Goal: Information Seeking & Learning: Understand process/instructions

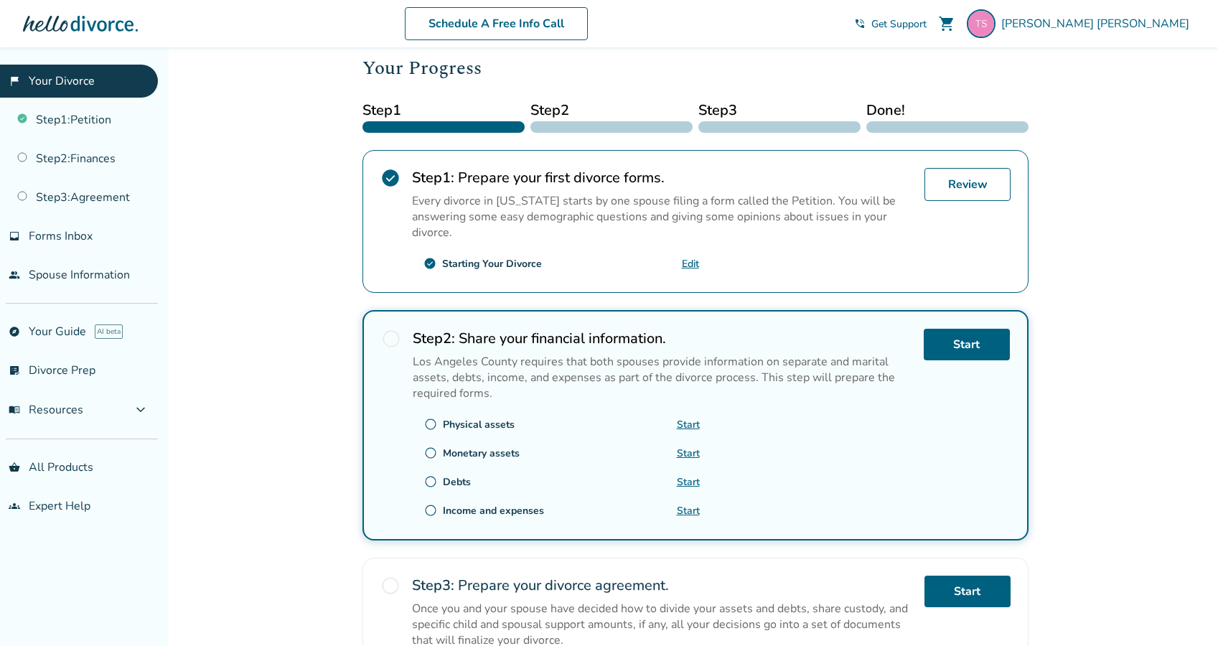
scroll to position [195, 0]
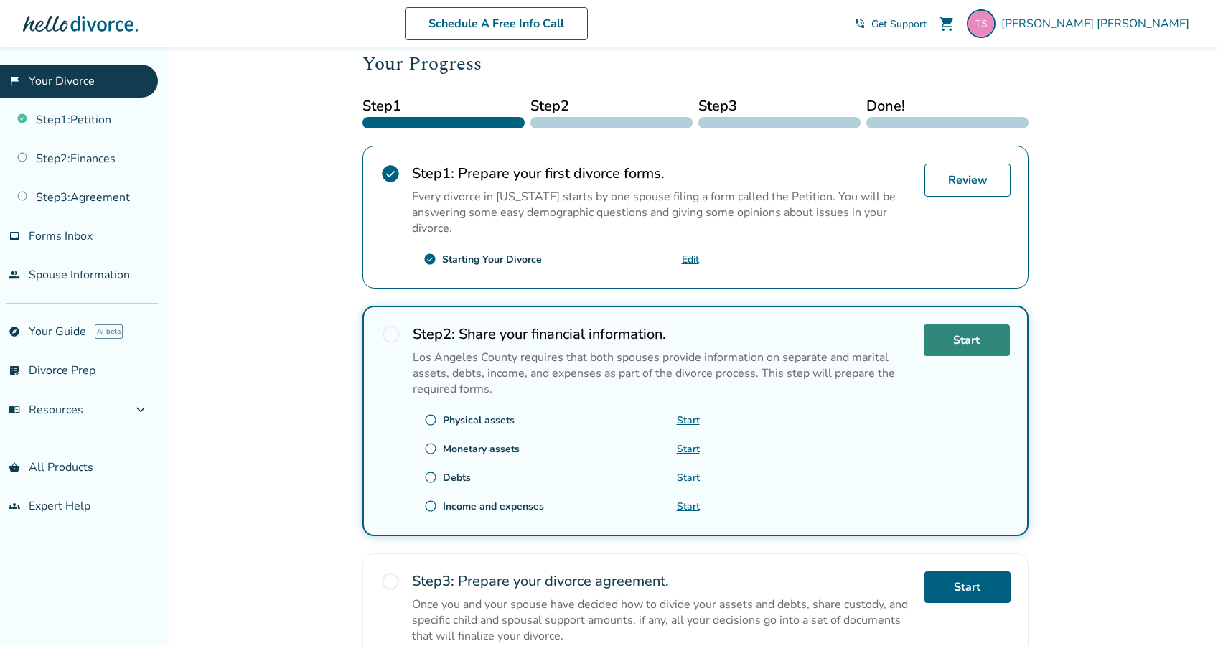
click at [962, 332] on link "Start" at bounding box center [967, 340] width 86 height 32
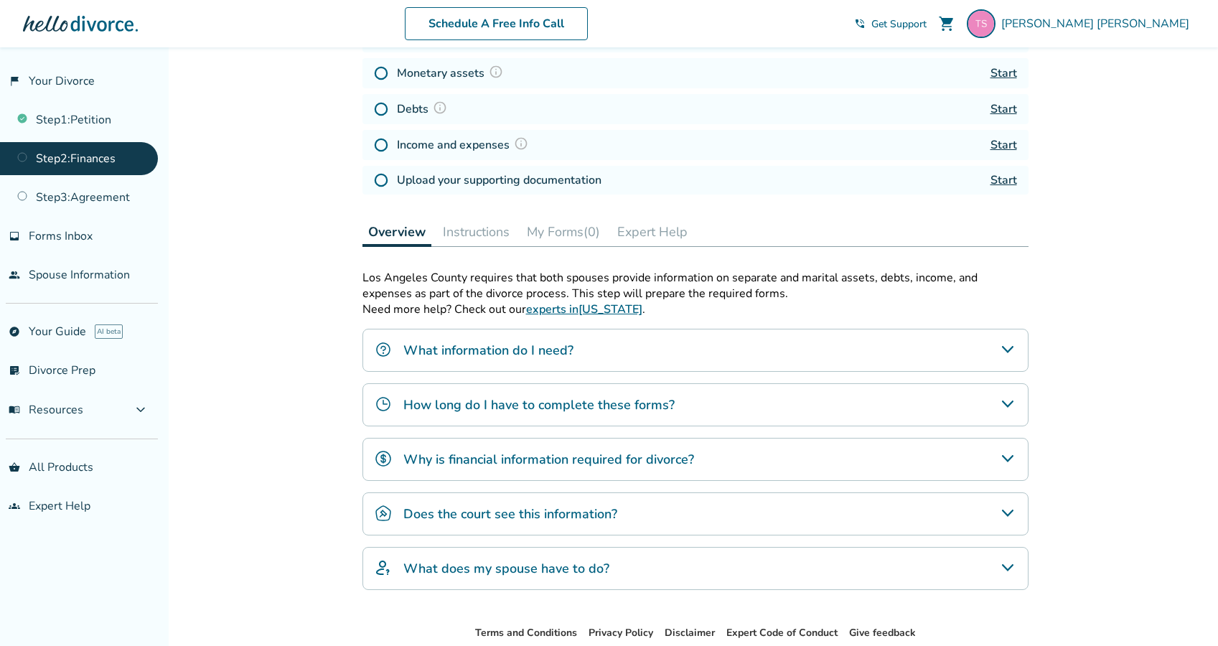
scroll to position [272, 0]
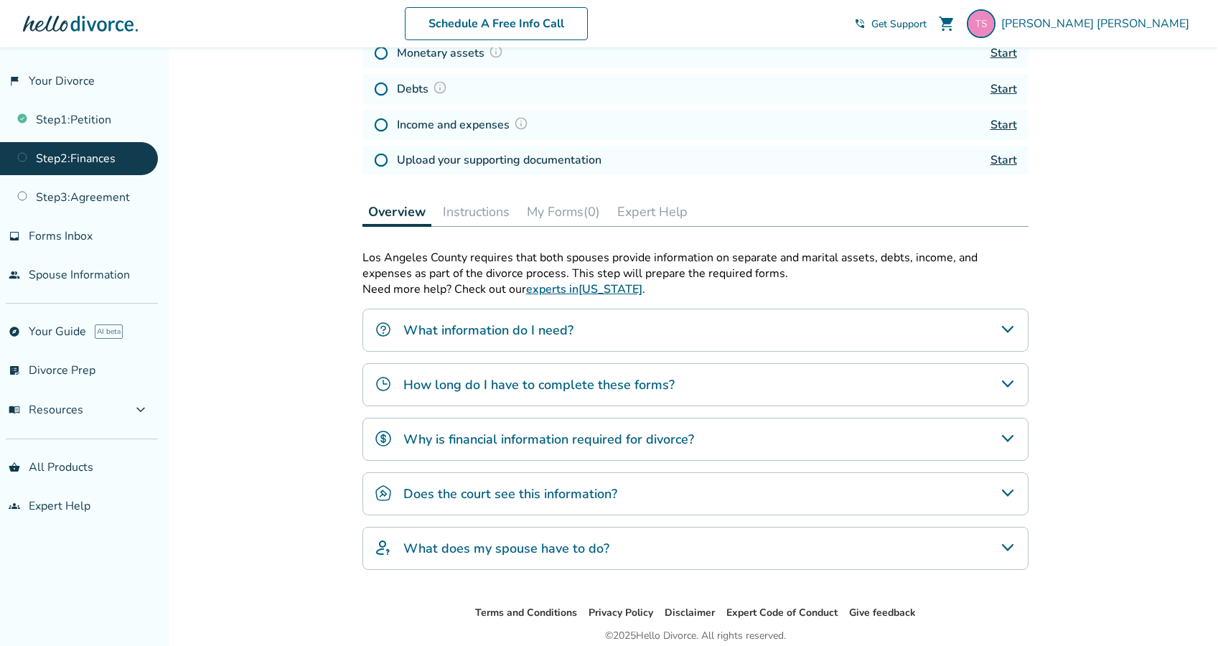
click at [1010, 338] on icon "What information do I need?" at bounding box center [1007, 329] width 17 height 17
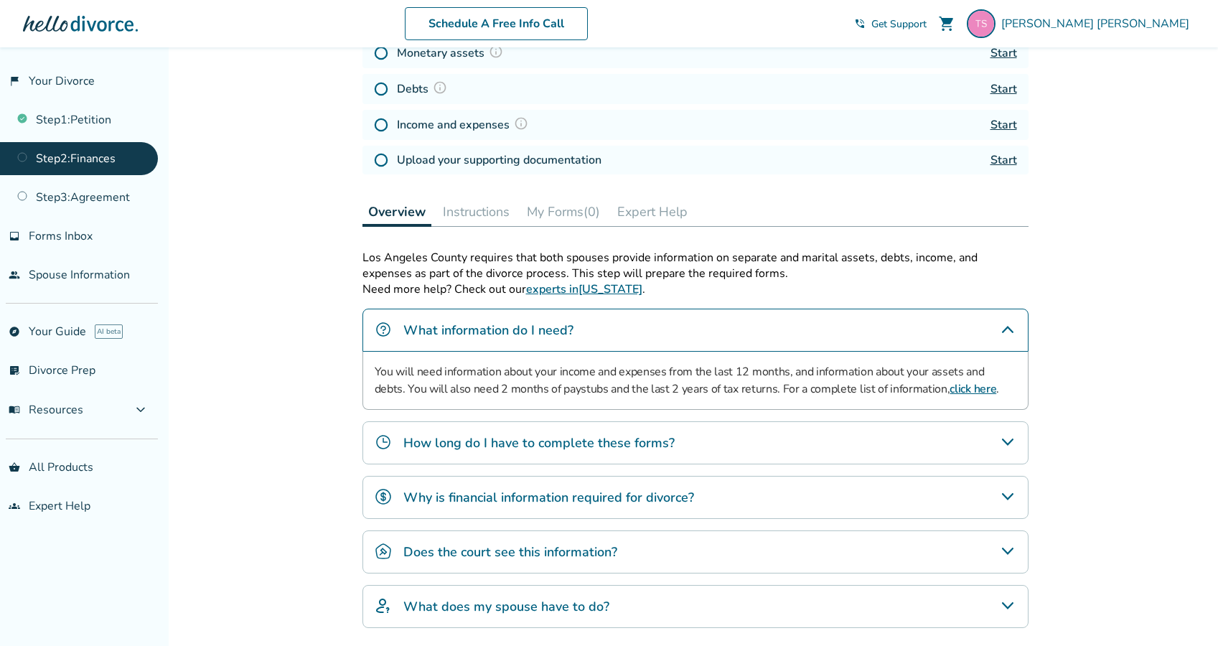
click at [949, 392] on link "click here" at bounding box center [972, 389] width 47 height 16
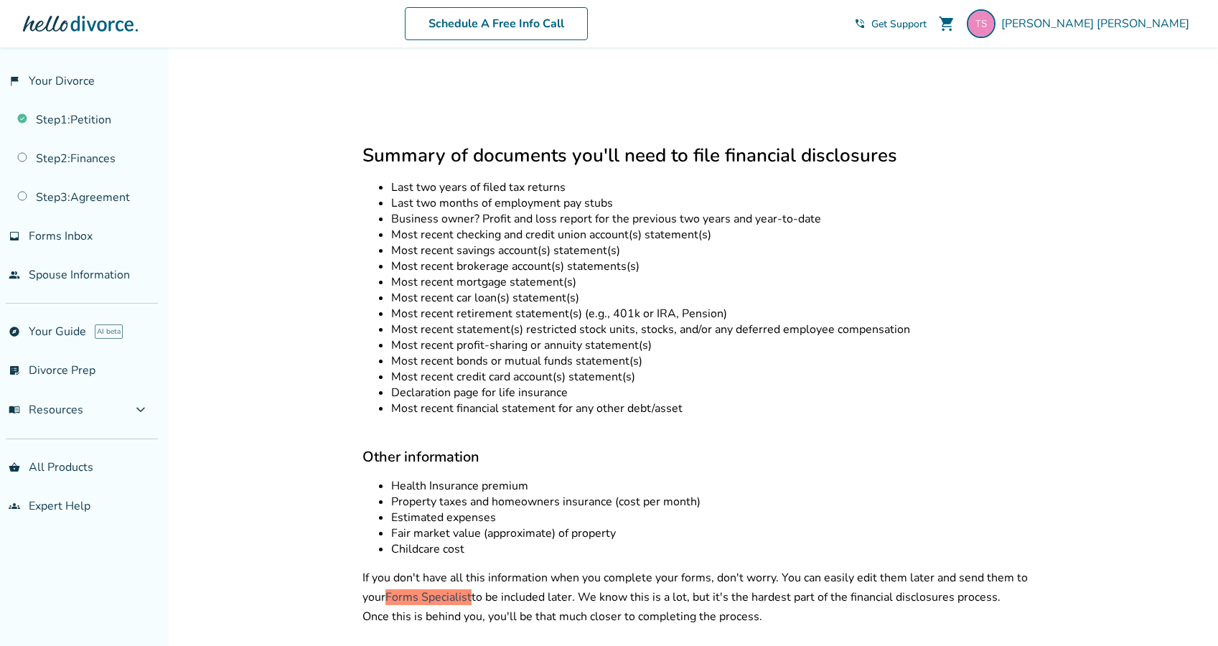
scroll to position [665, 0]
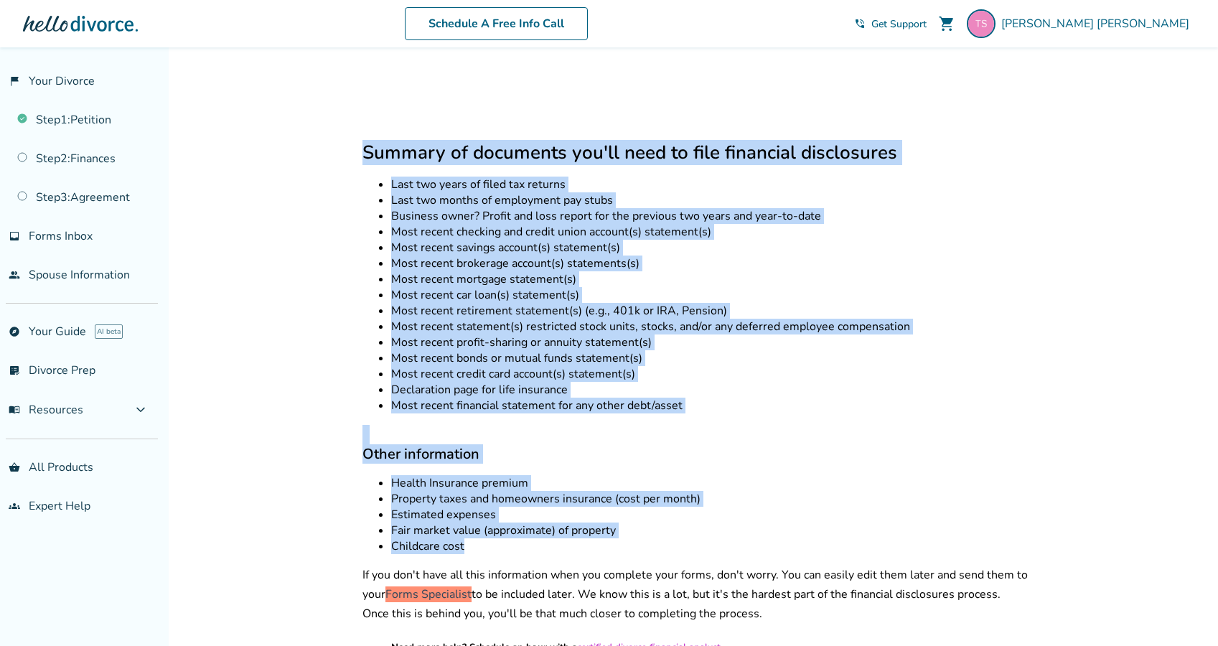
drag, startPoint x: 472, startPoint y: 540, endPoint x: 319, endPoint y: 132, distance: 435.3
click at [319, 132] on div "Added to cart Back Info and Documents You Need for Financial Disclosures in Cal…" at bounding box center [609, 358] width 1218 height 1953
copy div "Summary of documents you'll need to file financial disclosures Last two years o…"
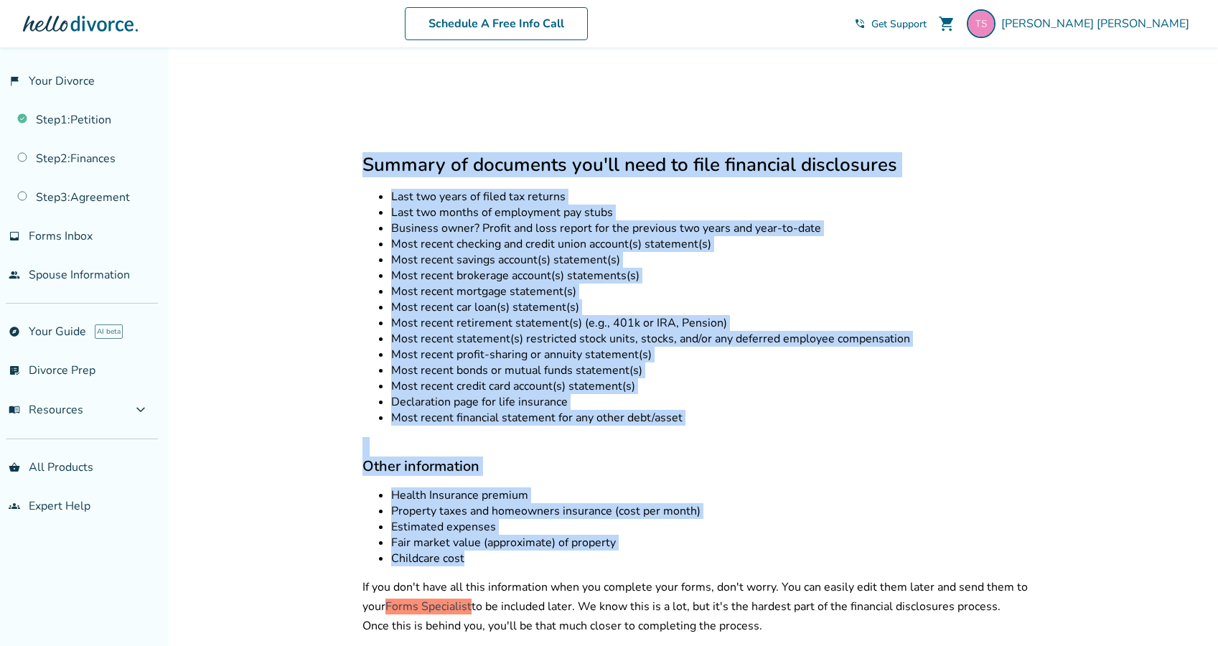
scroll to position [654, 0]
